Goal: Find specific page/section: Find specific page/section

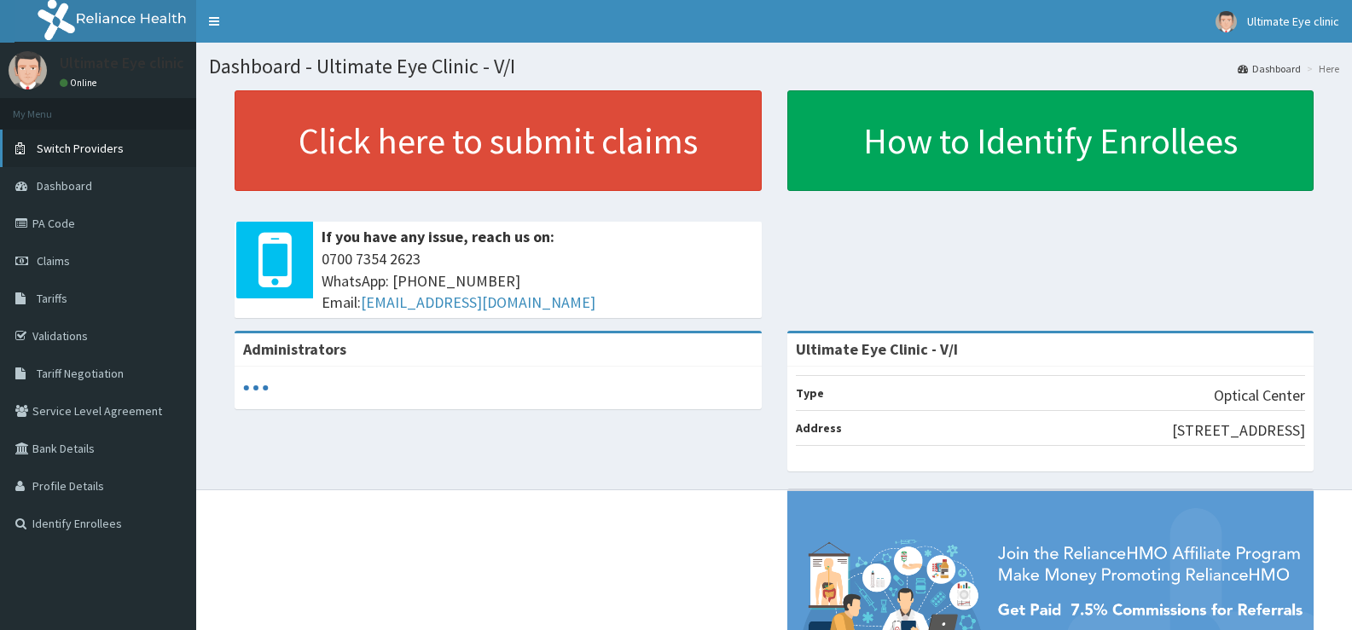
click at [107, 140] on link "Switch Providers" at bounding box center [98, 149] width 196 height 38
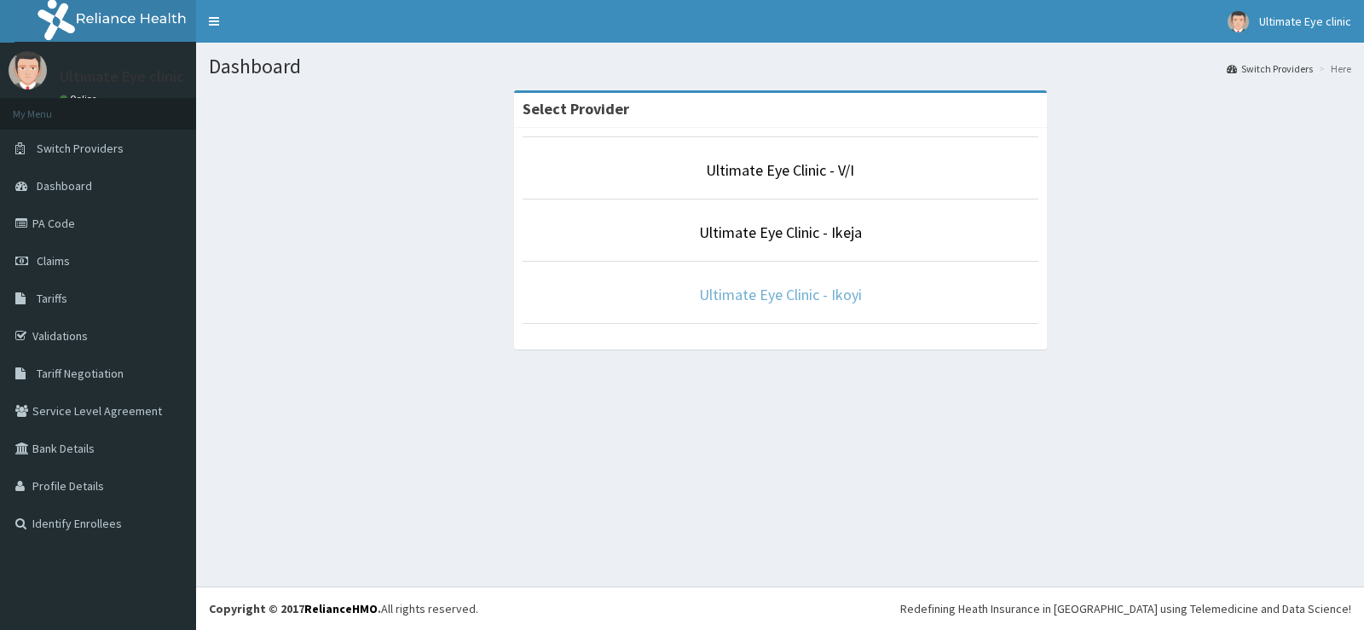
click at [825, 297] on link "Ultimate Eye Clinic - Ikoyi" at bounding box center [780, 295] width 163 height 20
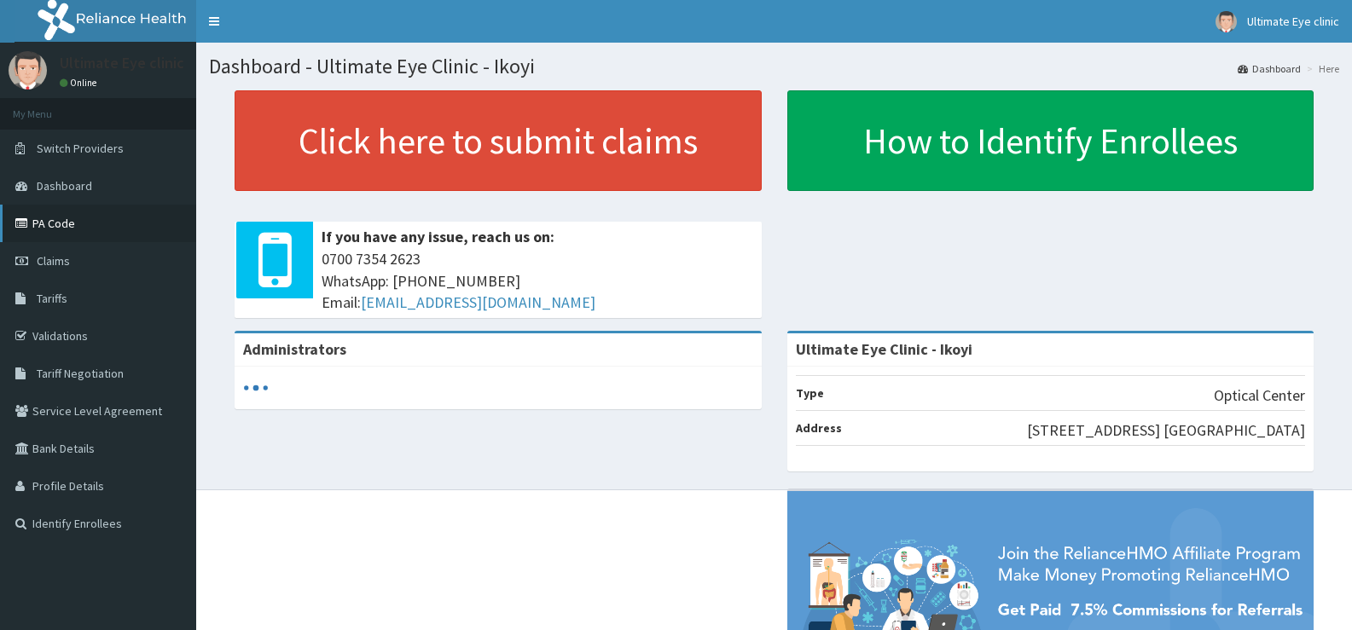
click at [46, 216] on link "PA Code" at bounding box center [98, 224] width 196 height 38
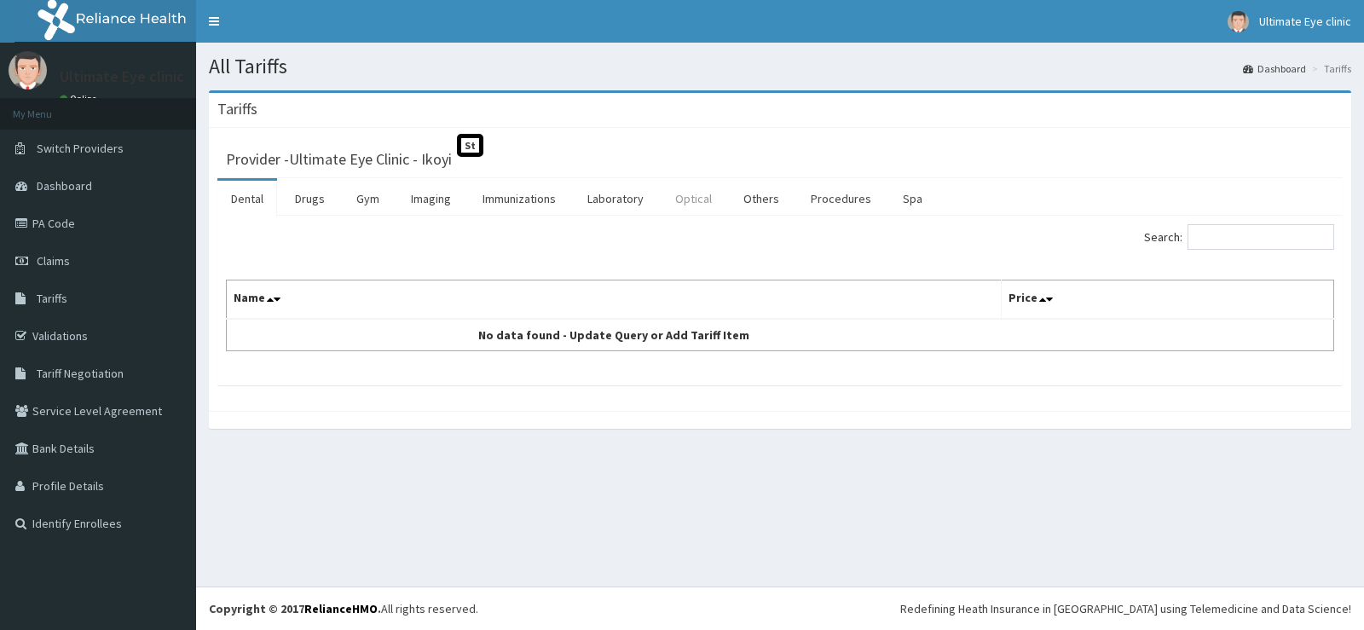
click at [721, 194] on link "Optical" at bounding box center [694, 199] width 64 height 36
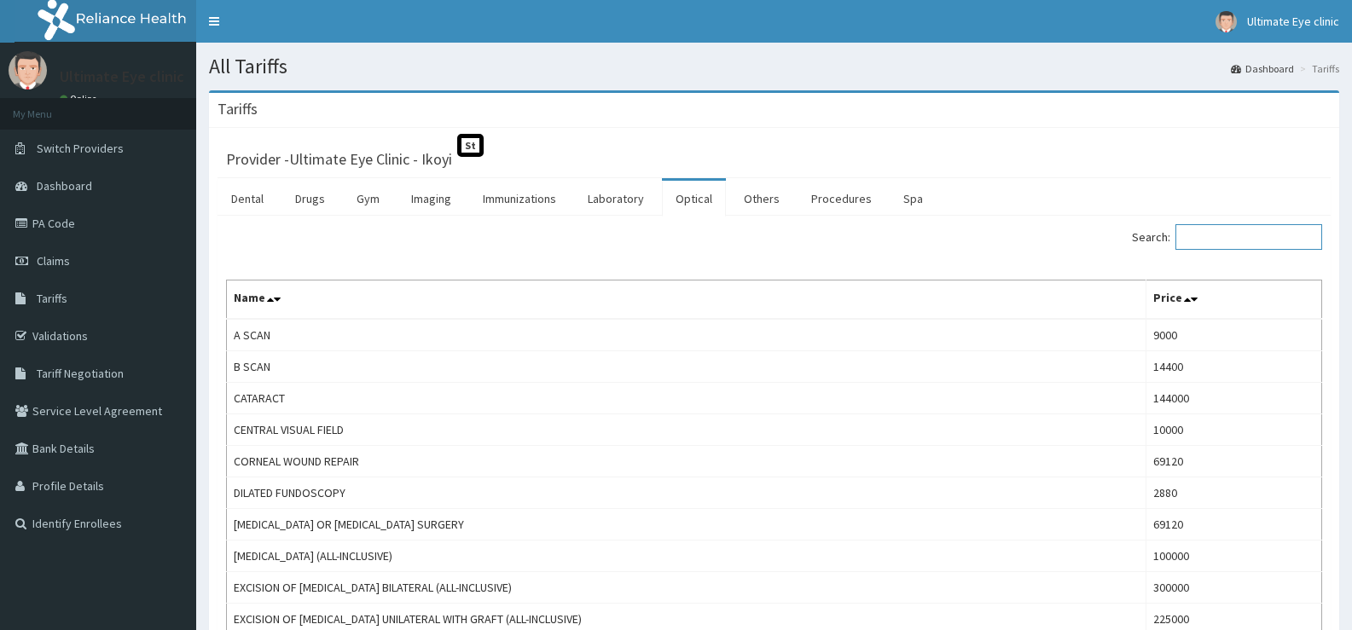
click at [1279, 235] on input "Search:" at bounding box center [1248, 237] width 147 height 26
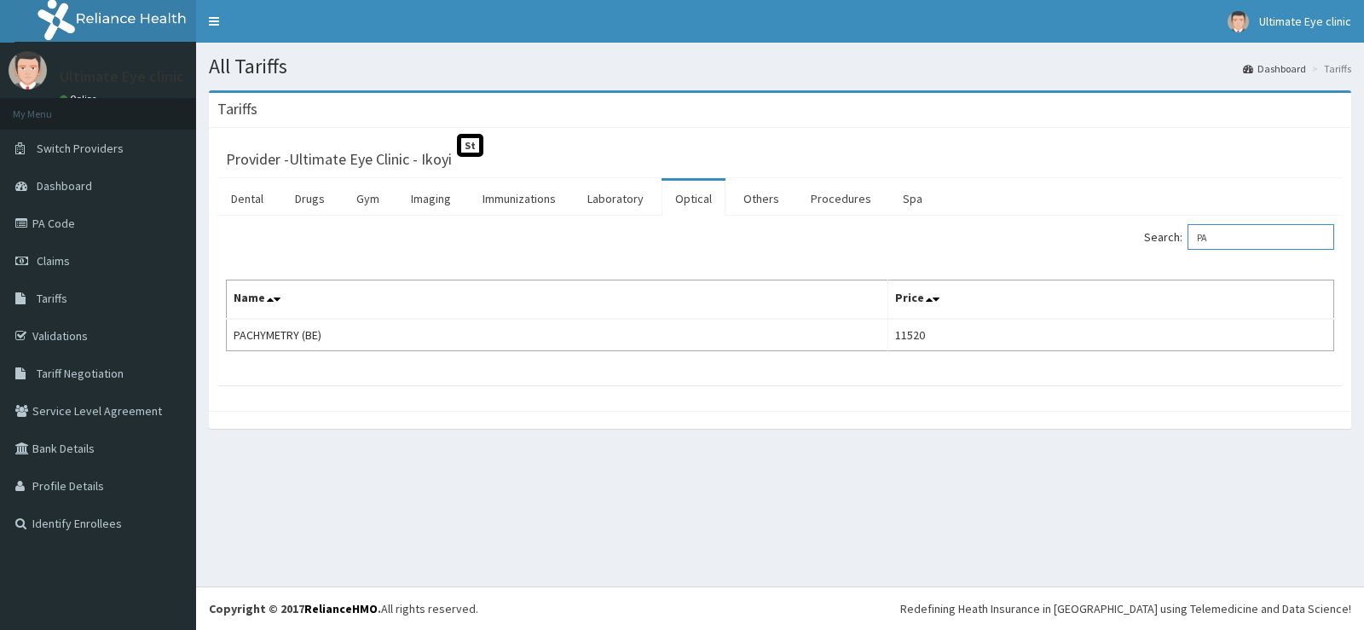
type input "P"
type input "D"
type input "BETAXOLOL"
click at [306, 200] on link "Drugs" at bounding box center [309, 199] width 57 height 36
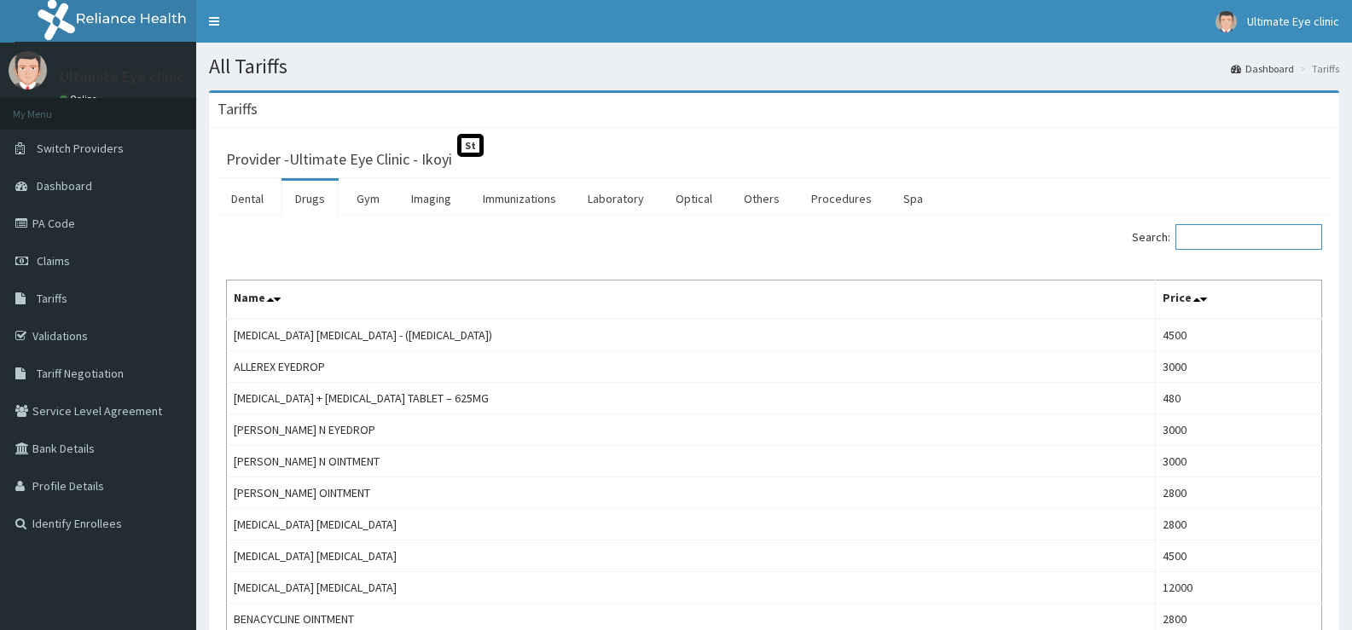
click at [1217, 238] on input "Search:" at bounding box center [1248, 237] width 147 height 26
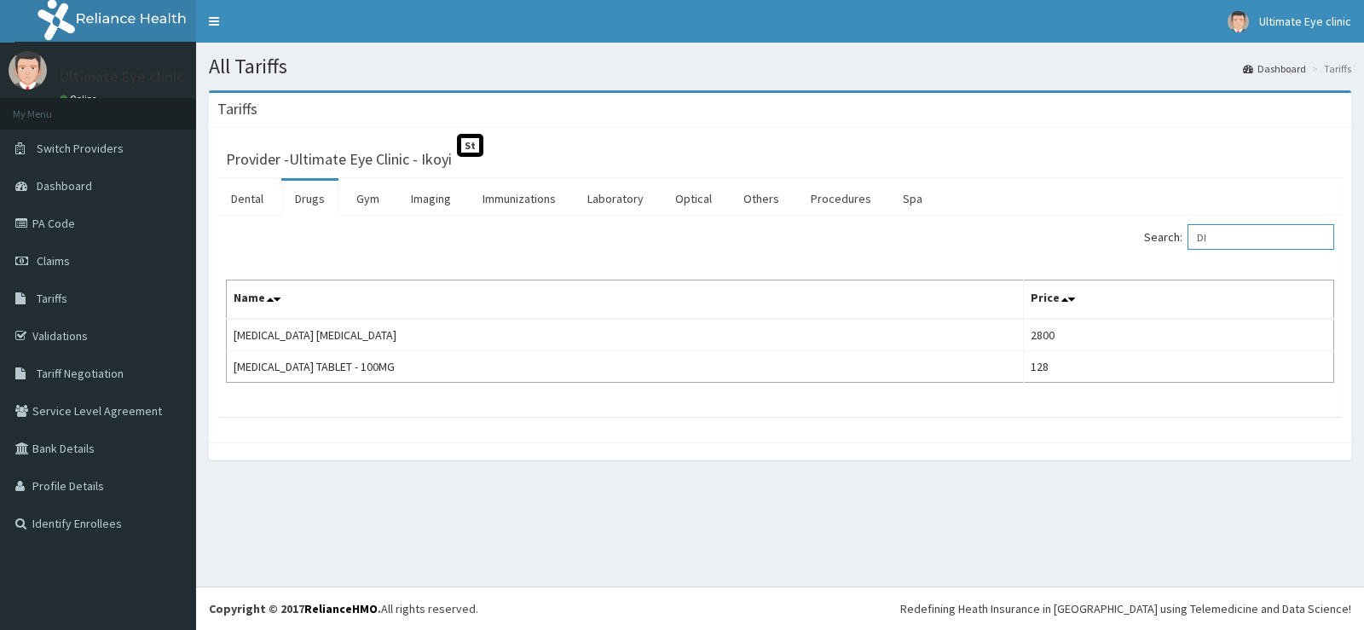
type input "D"
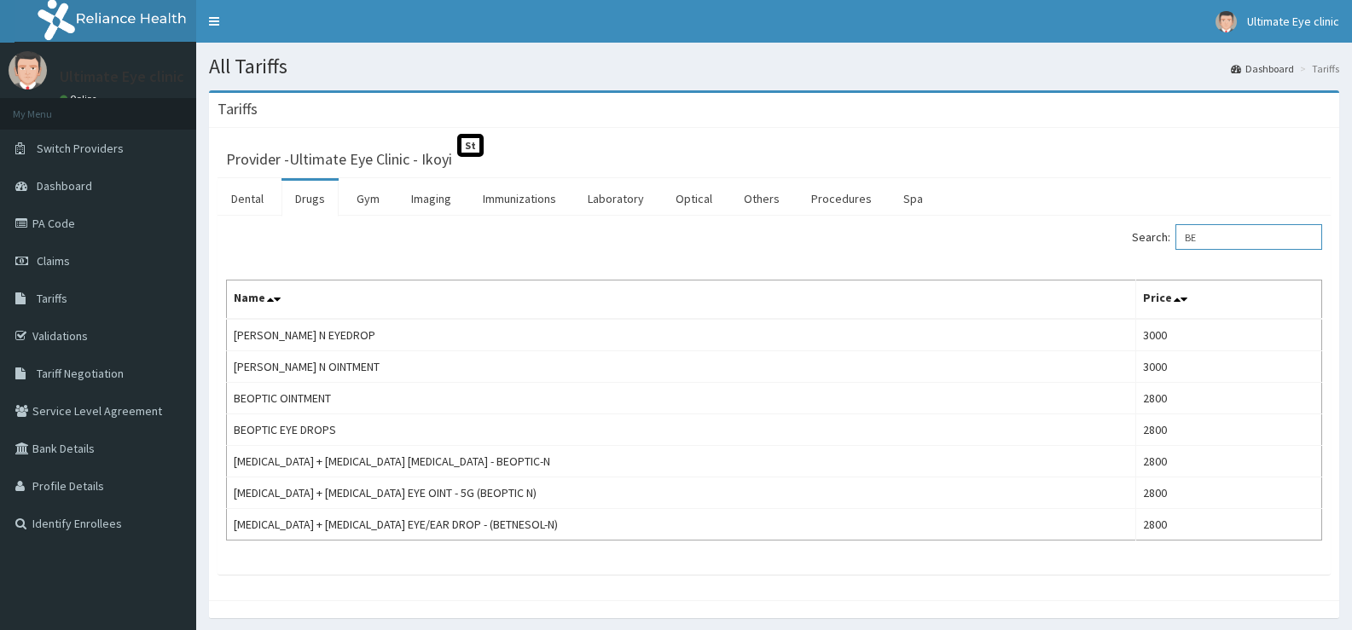
type input "B"
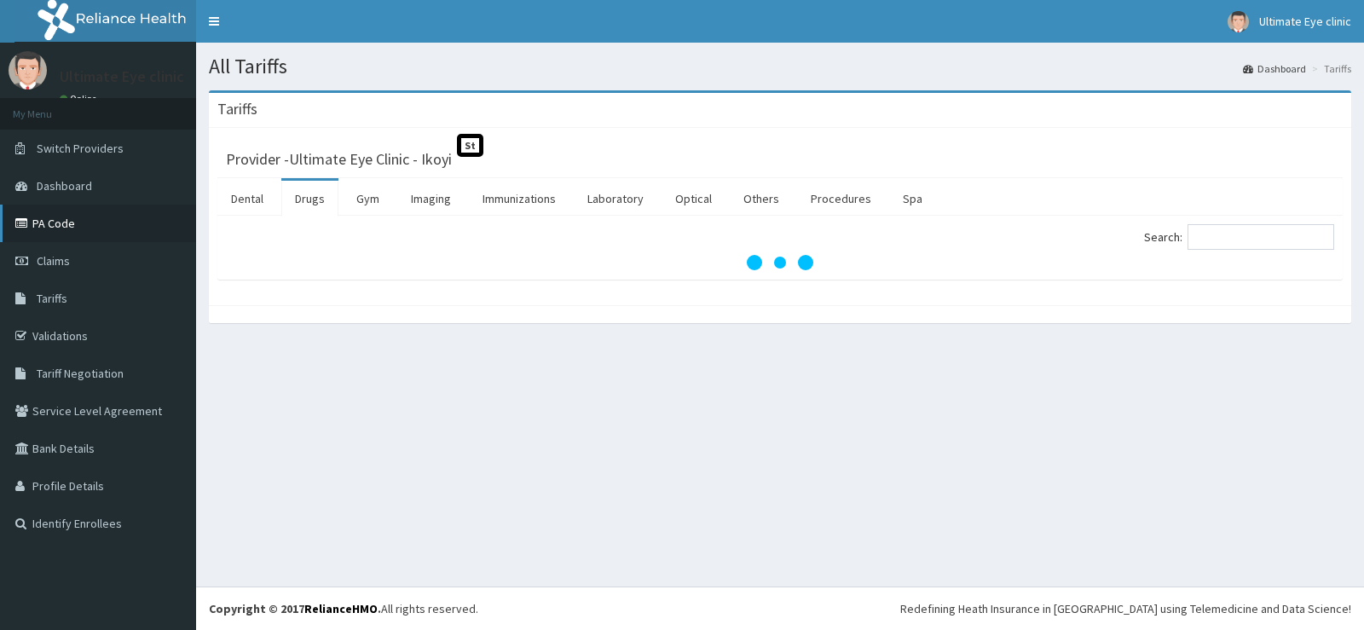
click at [89, 217] on link "PA Code" at bounding box center [98, 224] width 196 height 38
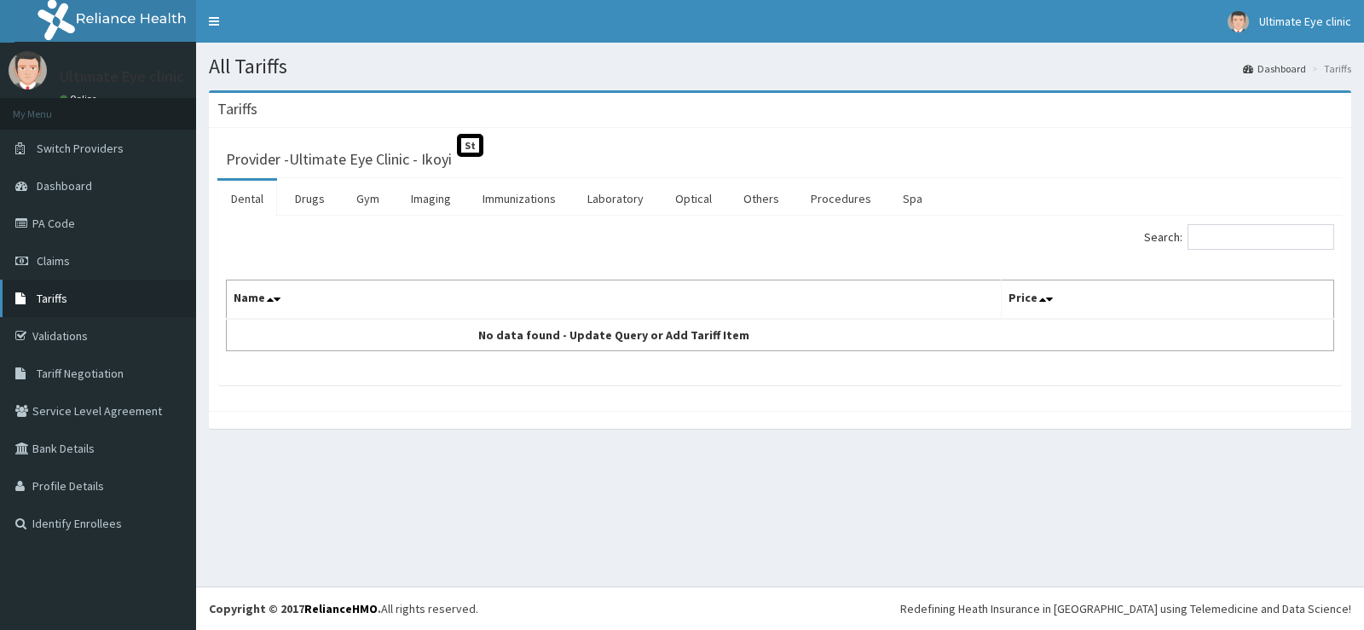
click at [72, 295] on link "Tariffs" at bounding box center [98, 299] width 196 height 38
click at [72, 281] on link "Tariffs" at bounding box center [98, 299] width 196 height 38
click at [71, 267] on link "Claims" at bounding box center [98, 261] width 196 height 38
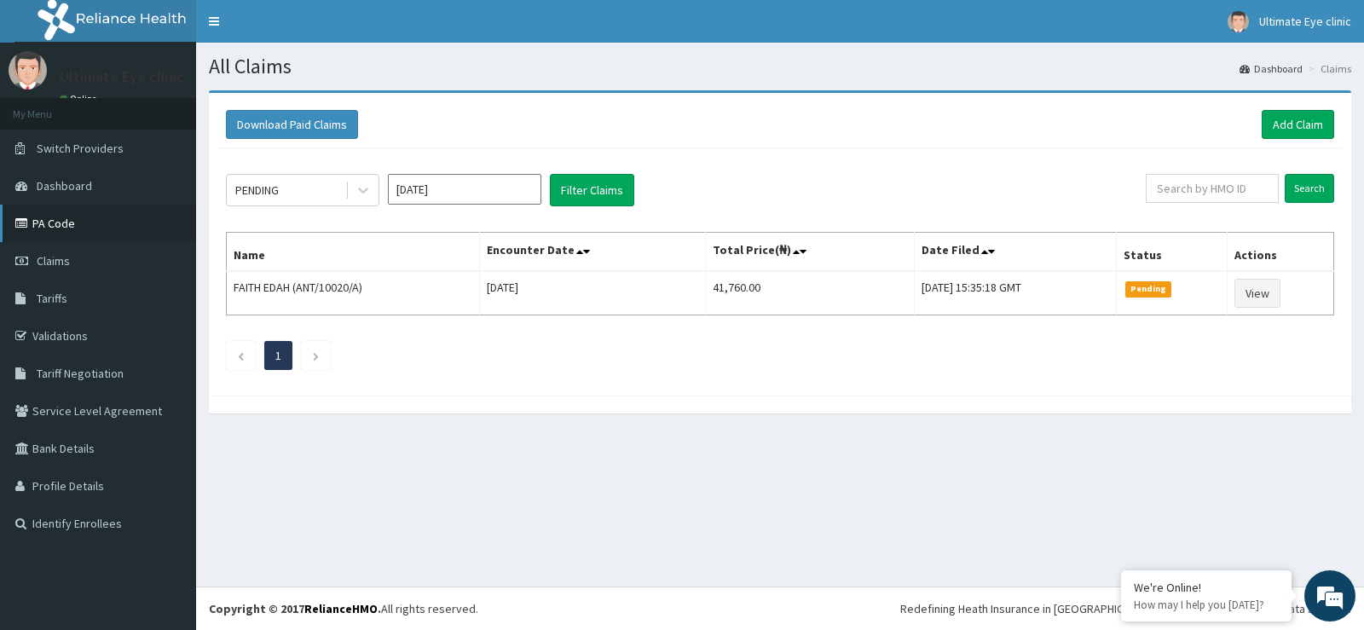
click at [63, 229] on link "PA Code" at bounding box center [98, 224] width 196 height 38
